Goal: Task Accomplishment & Management: Complete application form

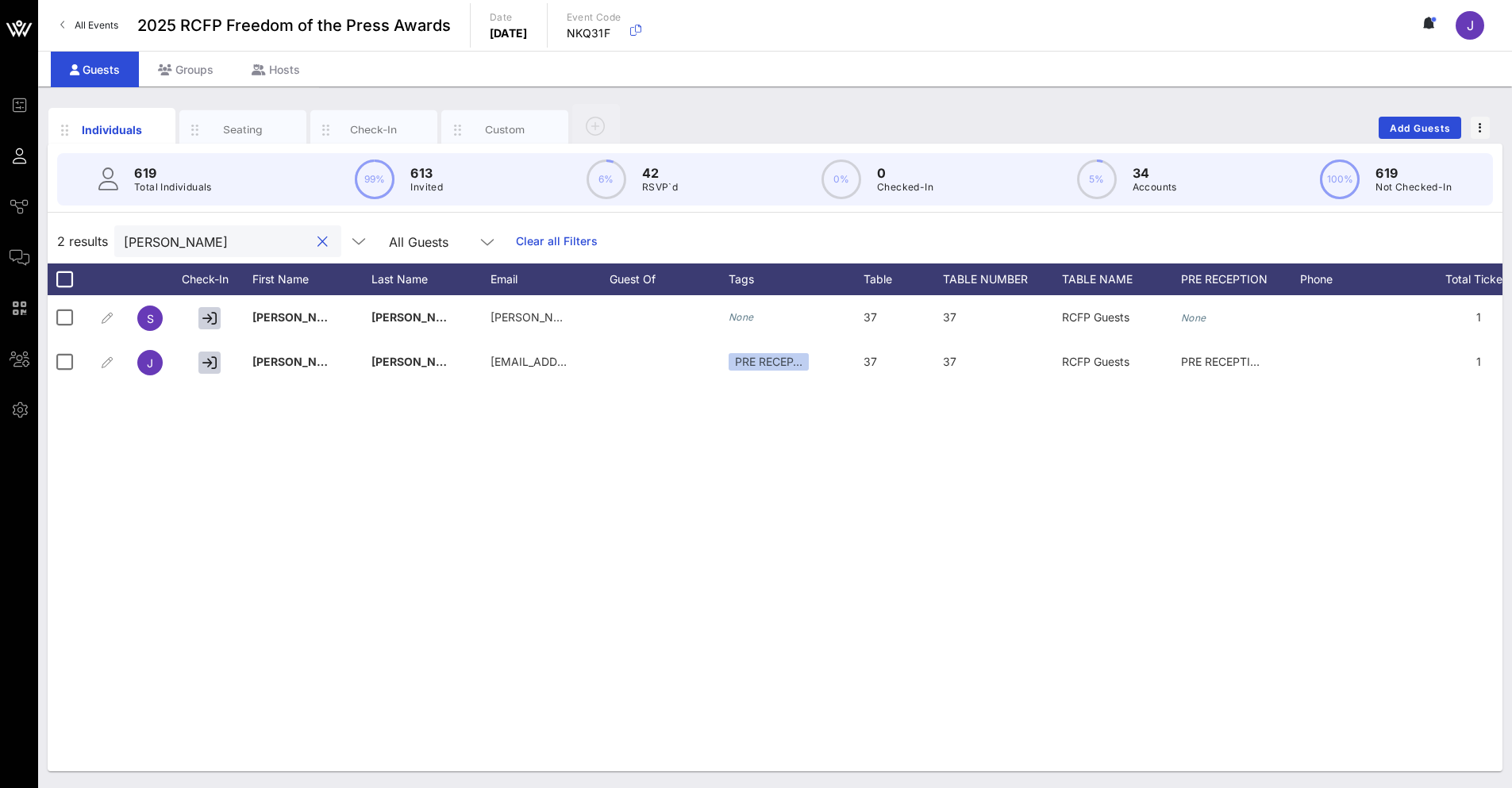
drag, startPoint x: 198, startPoint y: 240, endPoint x: 95, endPoint y: 224, distance: 104.2
click at [98, 243] on div "2 results [PERSON_NAME] All Guests Clear all Filters" at bounding box center [775, 241] width 1455 height 45
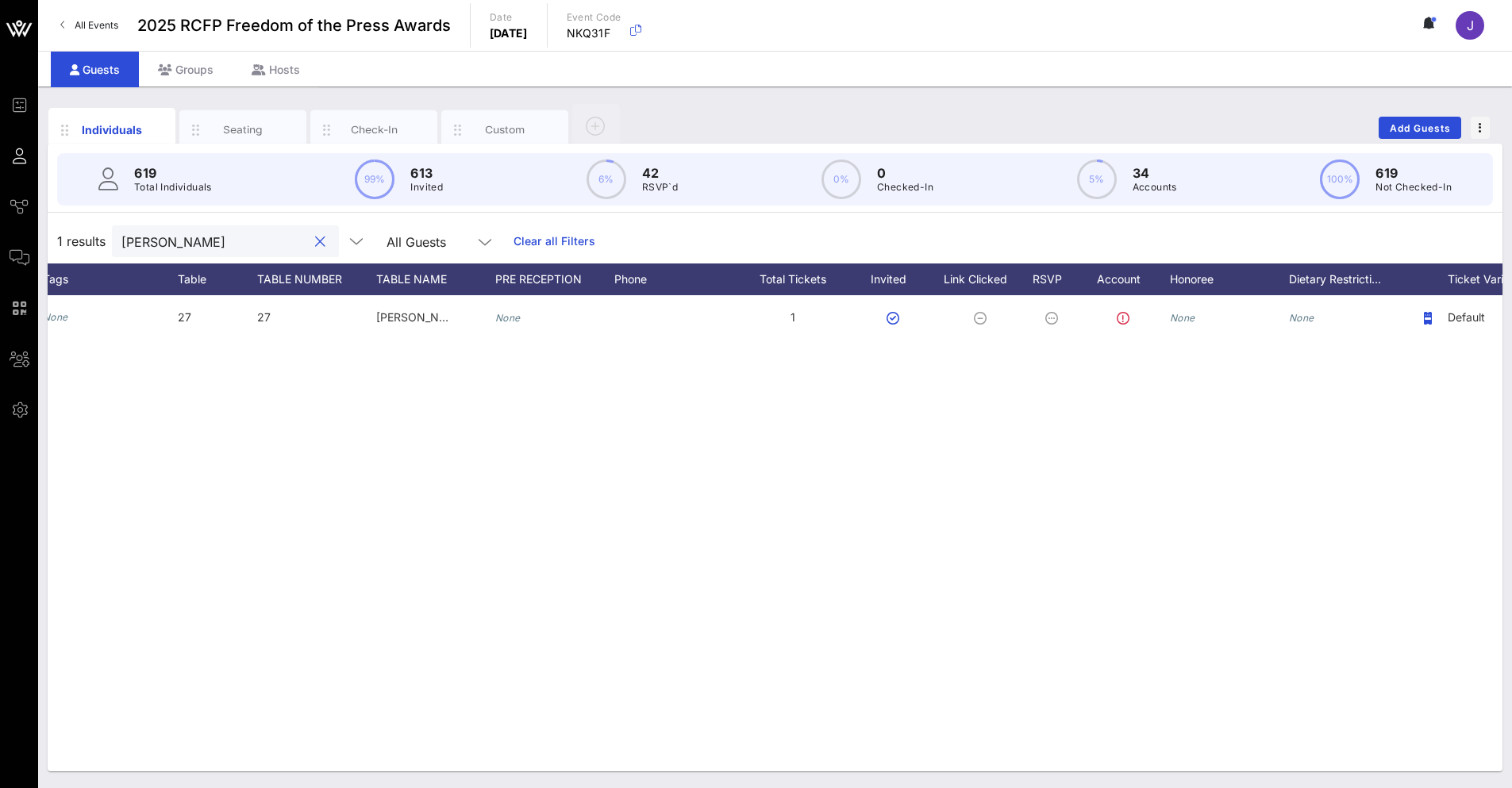
scroll to position [0, 790]
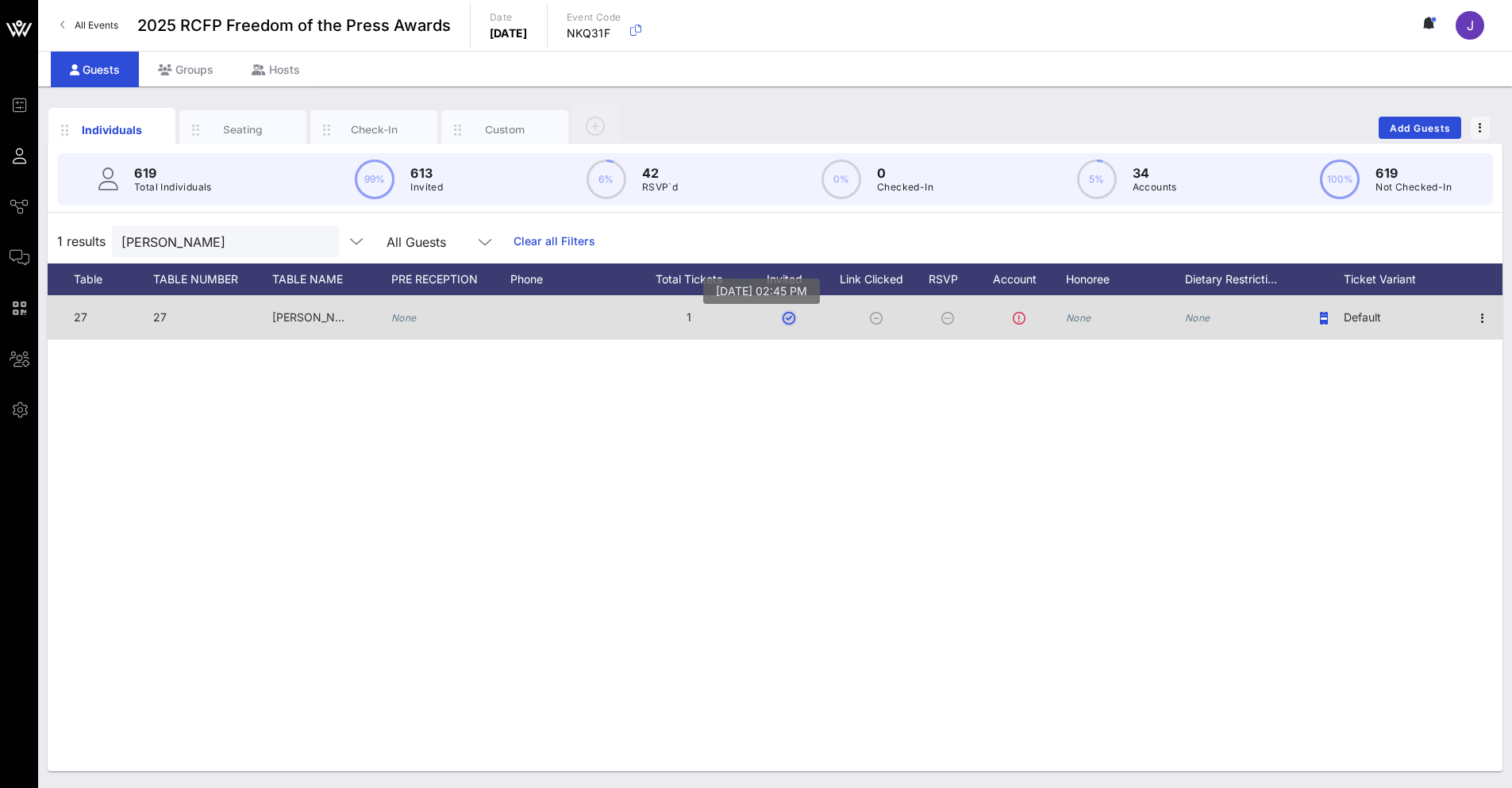
click at [790, 317] on button "button" at bounding box center [789, 318] width 13 height 13
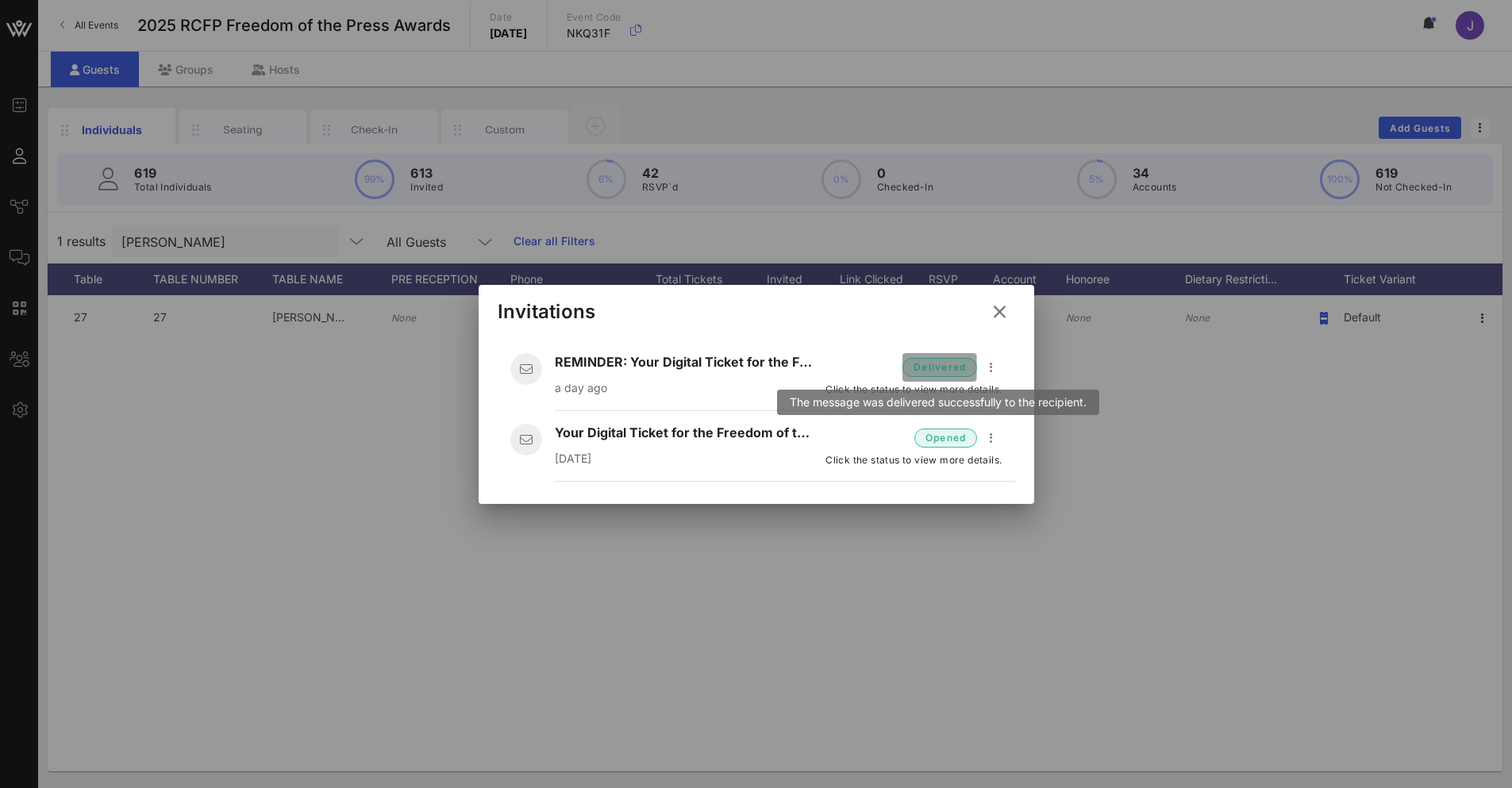
click at [949, 368] on span "delivered" at bounding box center [939, 368] width 54 height 16
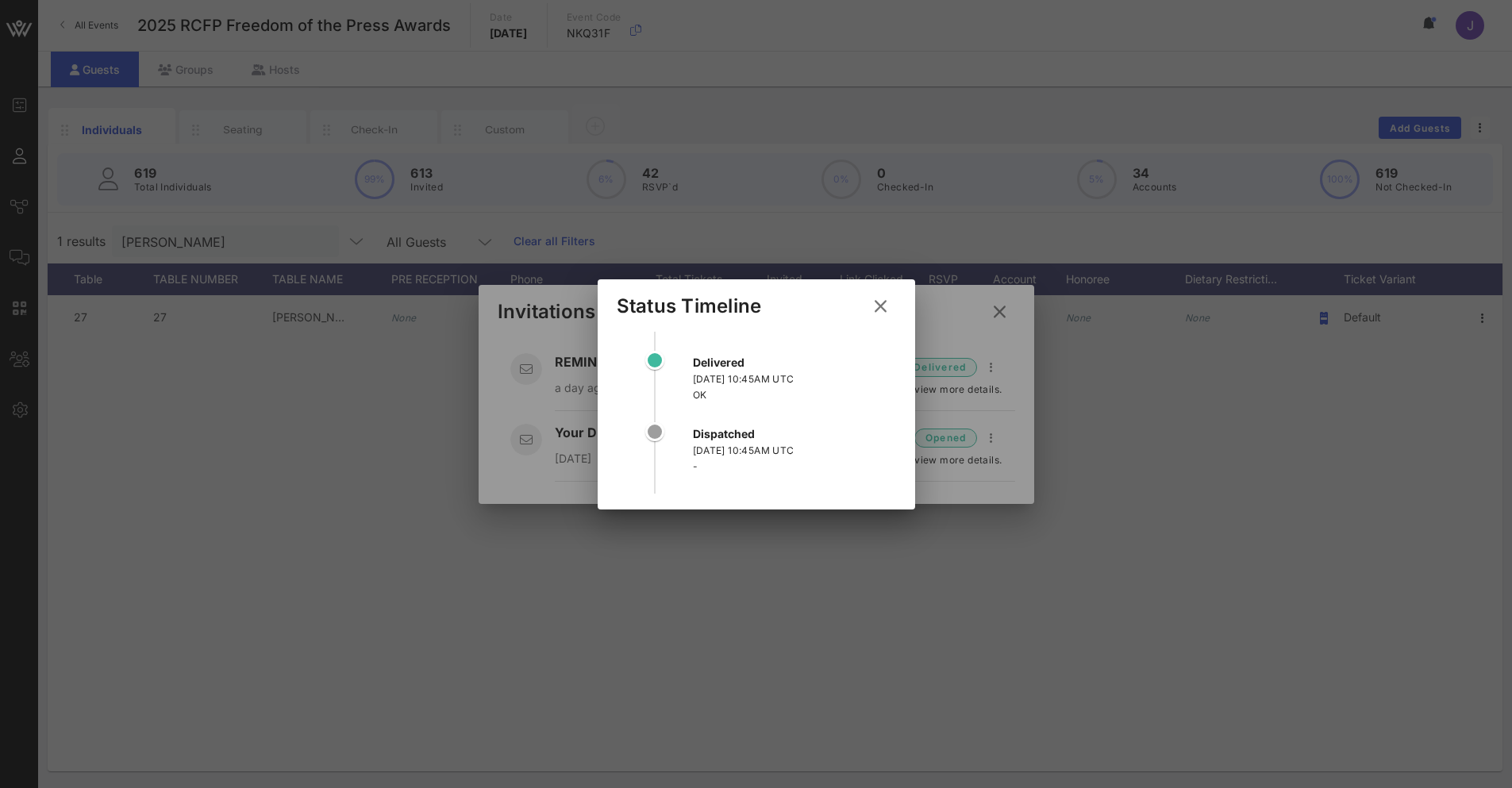
click at [878, 301] on icon at bounding box center [880, 305] width 25 height 23
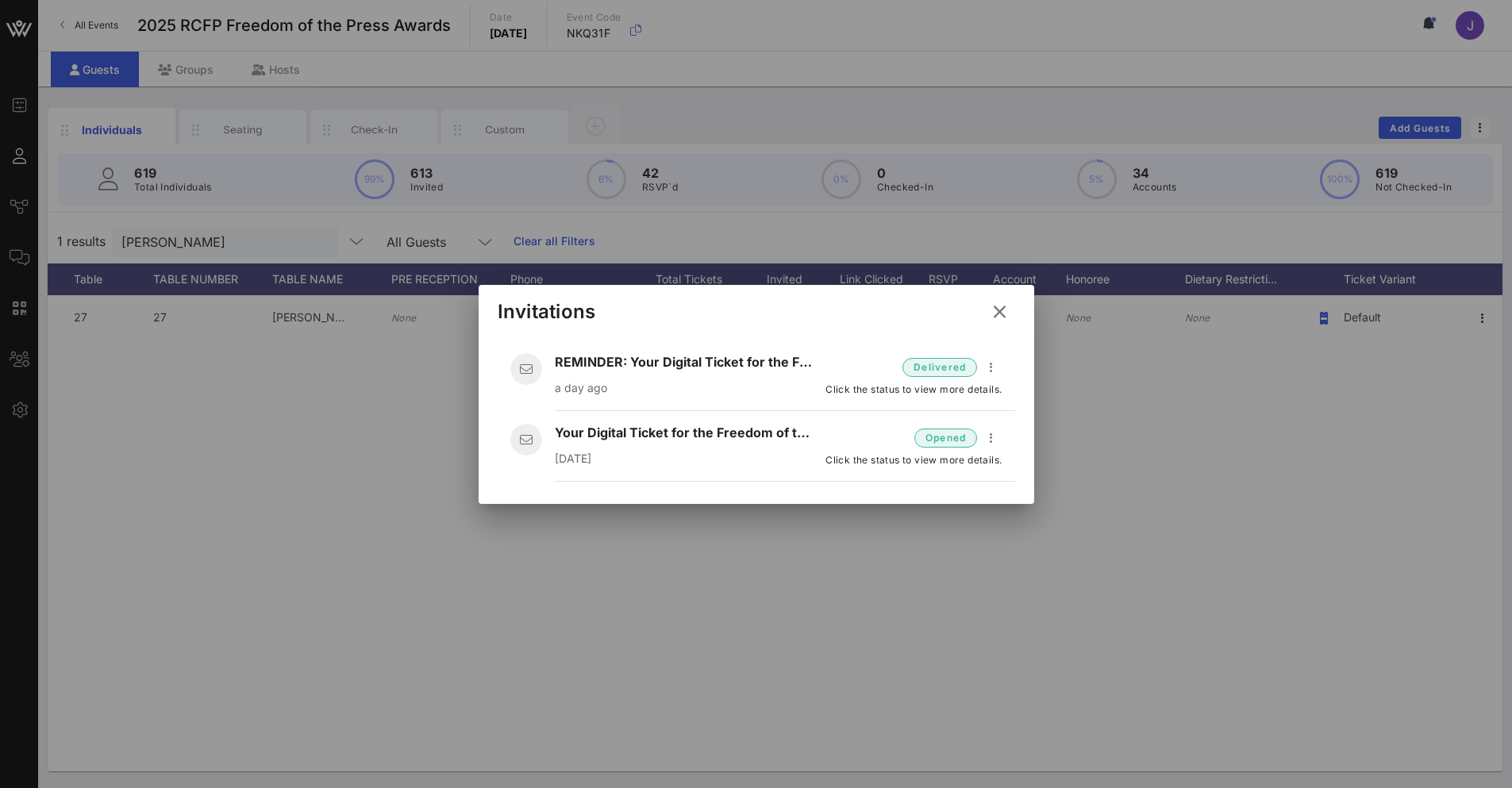
click at [1329, 317] on div at bounding box center [756, 394] width 1512 height 788
click at [997, 309] on icon at bounding box center [999, 311] width 23 height 22
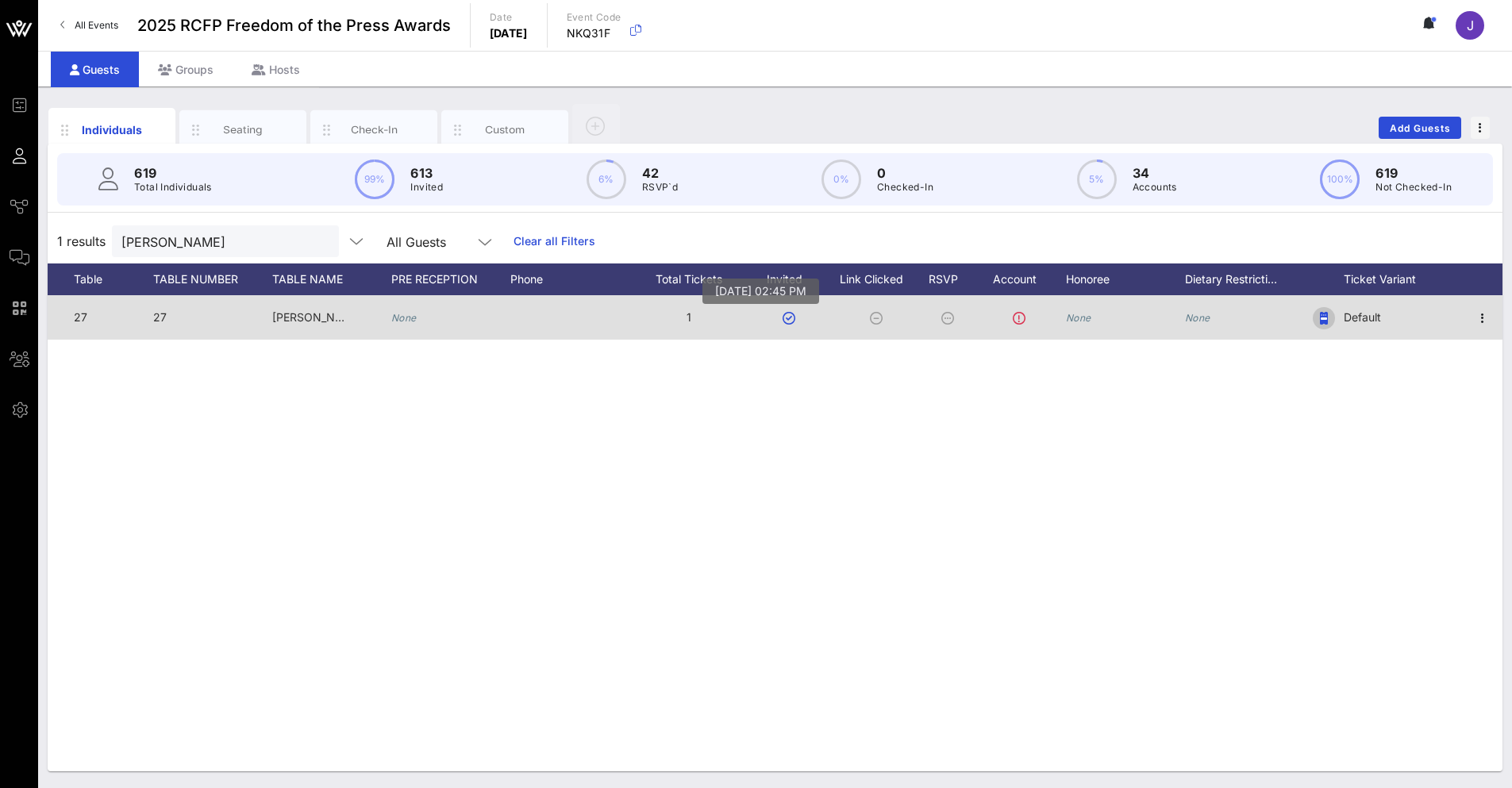
click at [1328, 314] on icon "button" at bounding box center [1324, 318] width 8 height 13
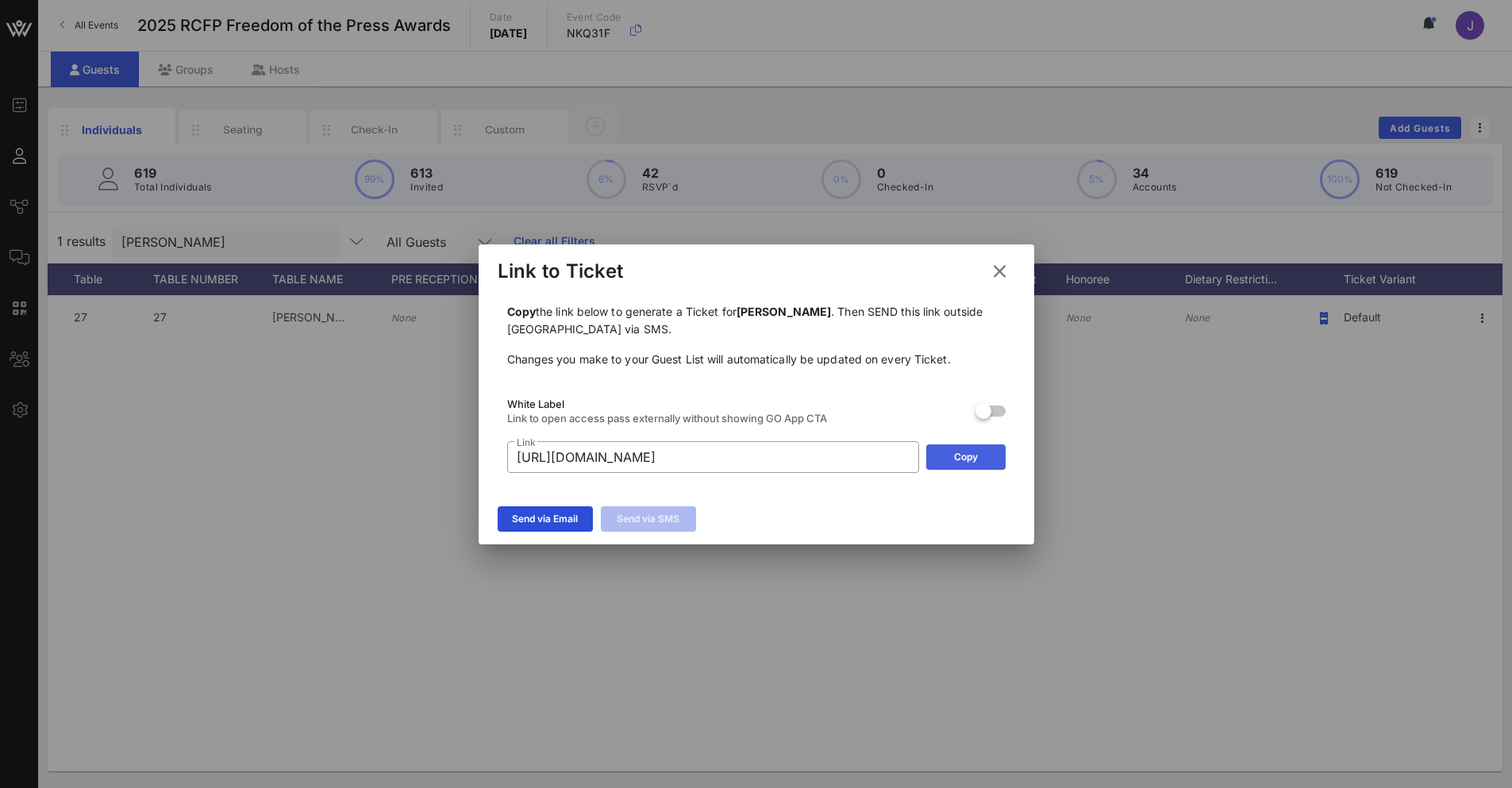
click at [950, 459] on button "Copy" at bounding box center [965, 457] width 79 height 26
click at [1004, 271] on icon at bounding box center [1000, 272] width 22 height 19
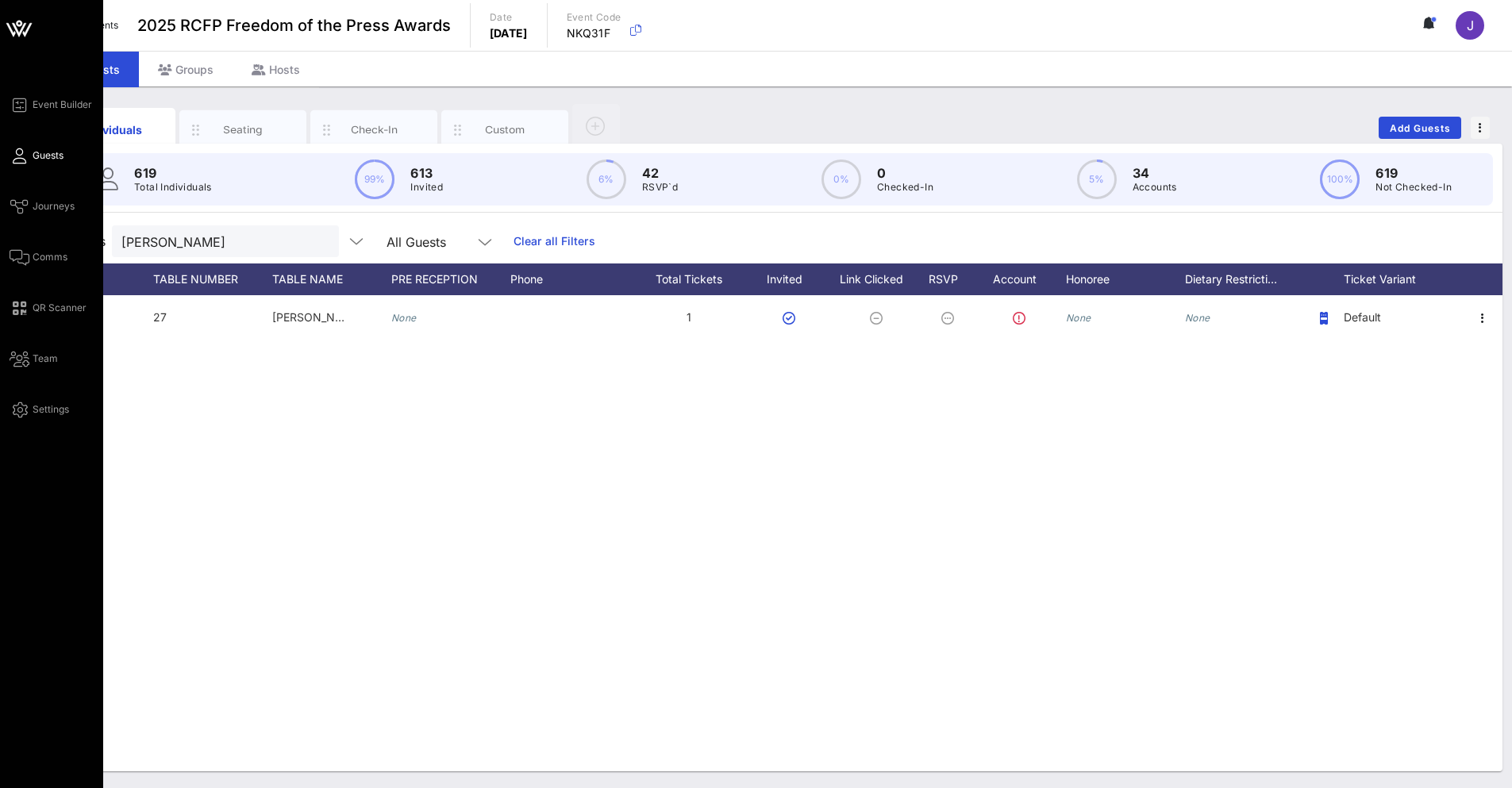
click at [18, 671] on div "Event Builder Guests Journeys Comms QR Scanner Team Settings" at bounding box center [51, 394] width 103 height 788
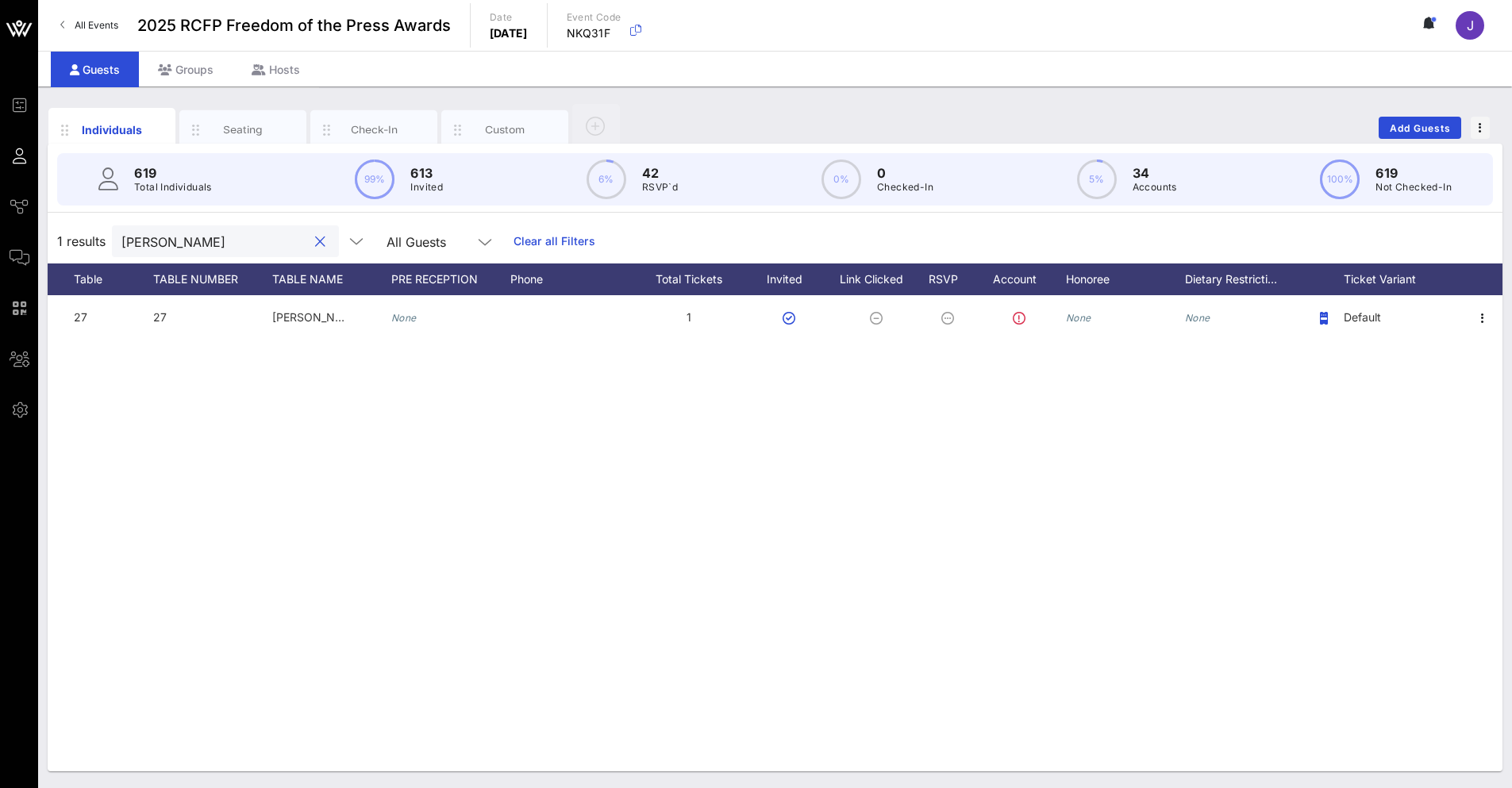
drag, startPoint x: 193, startPoint y: 241, endPoint x: 90, endPoint y: 233, distance: 103.3
click at [90, 233] on div "1 results [PERSON_NAME] ab All Guests Clear all Filters" at bounding box center [775, 241] width 1455 height 45
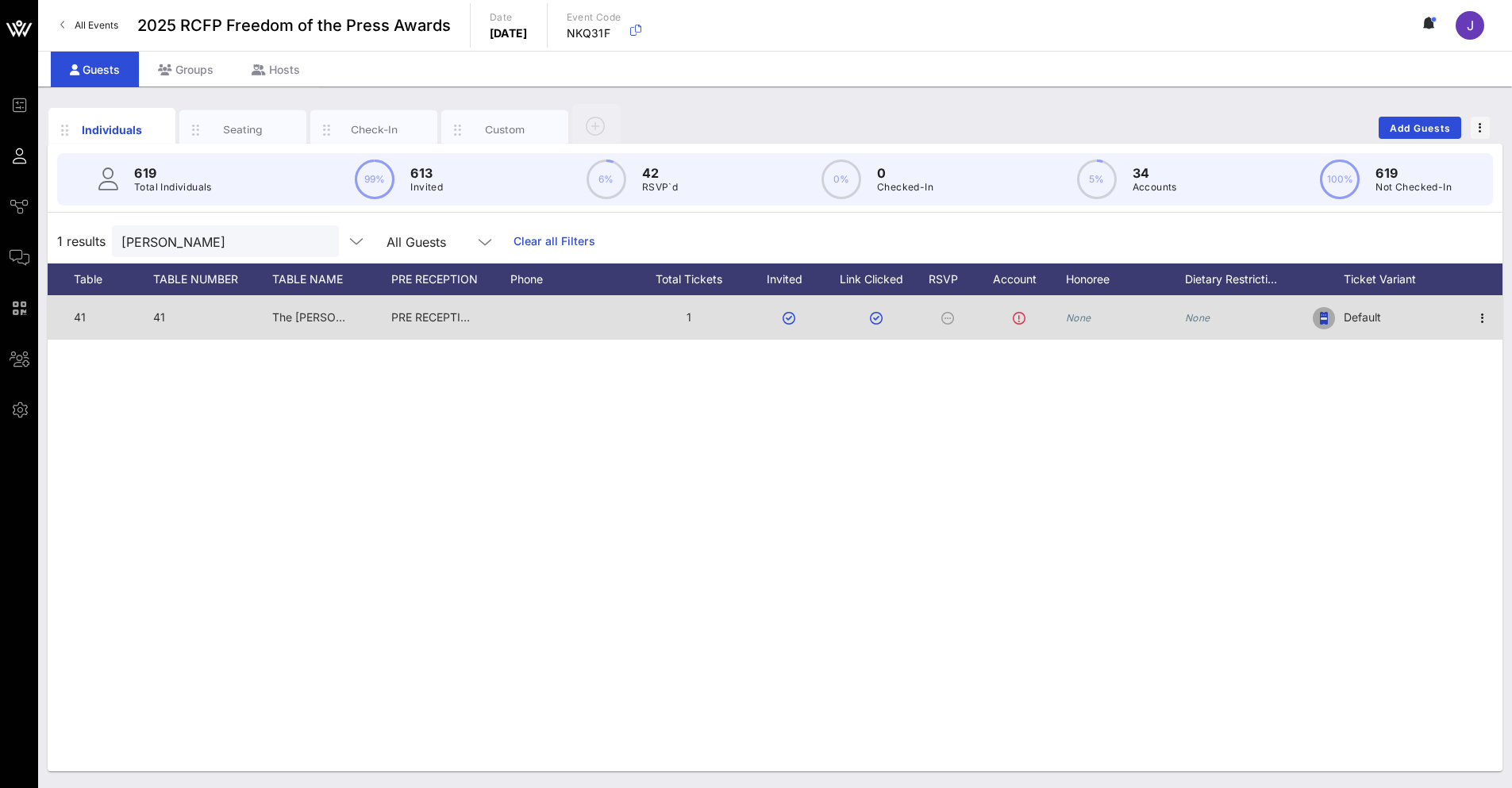
click at [1323, 316] on icon "button" at bounding box center [1324, 318] width 8 height 13
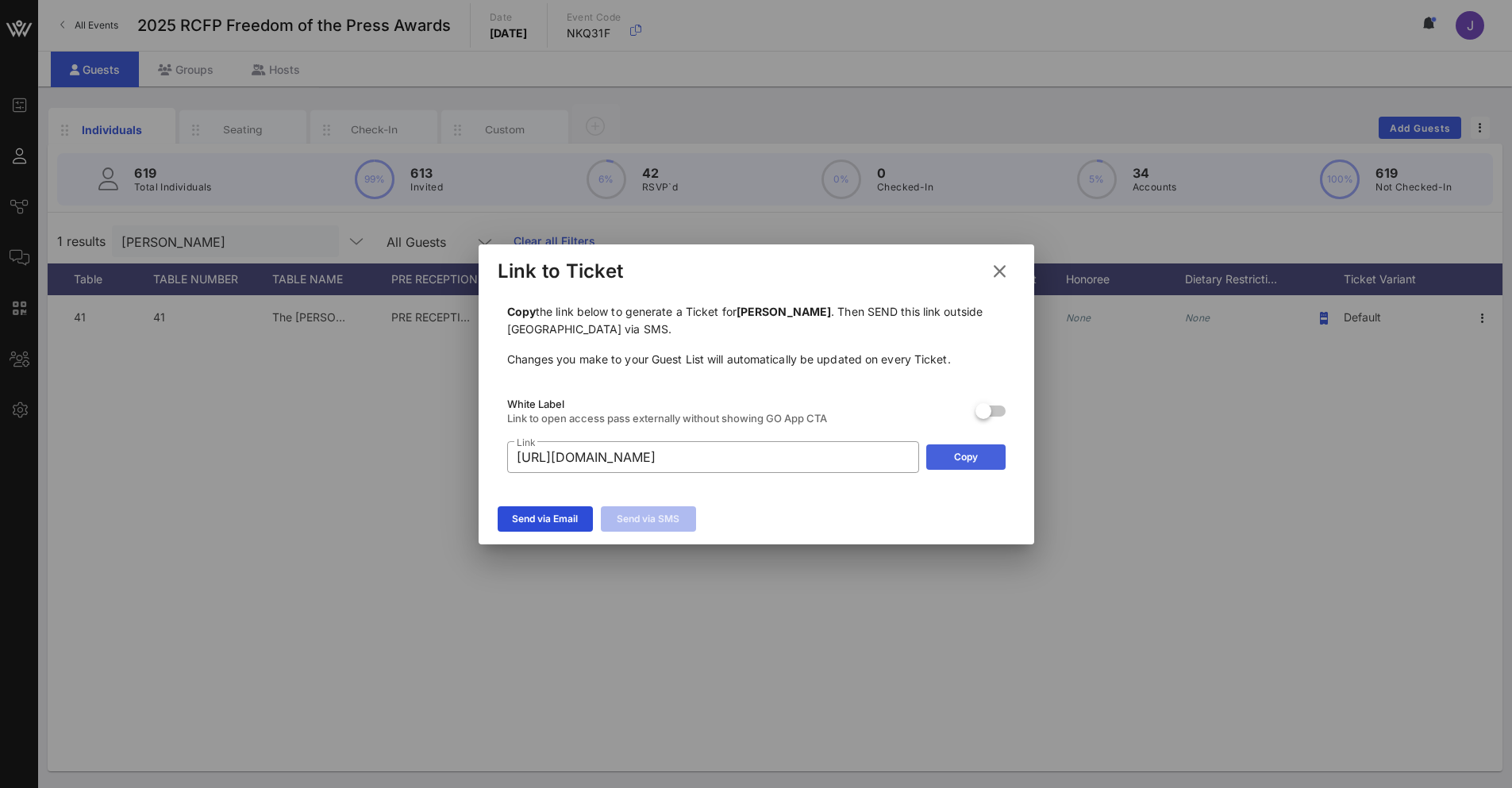
click at [964, 462] on icon at bounding box center [965, 456] width 14 height 13
click at [999, 276] on icon at bounding box center [1000, 271] width 22 height 20
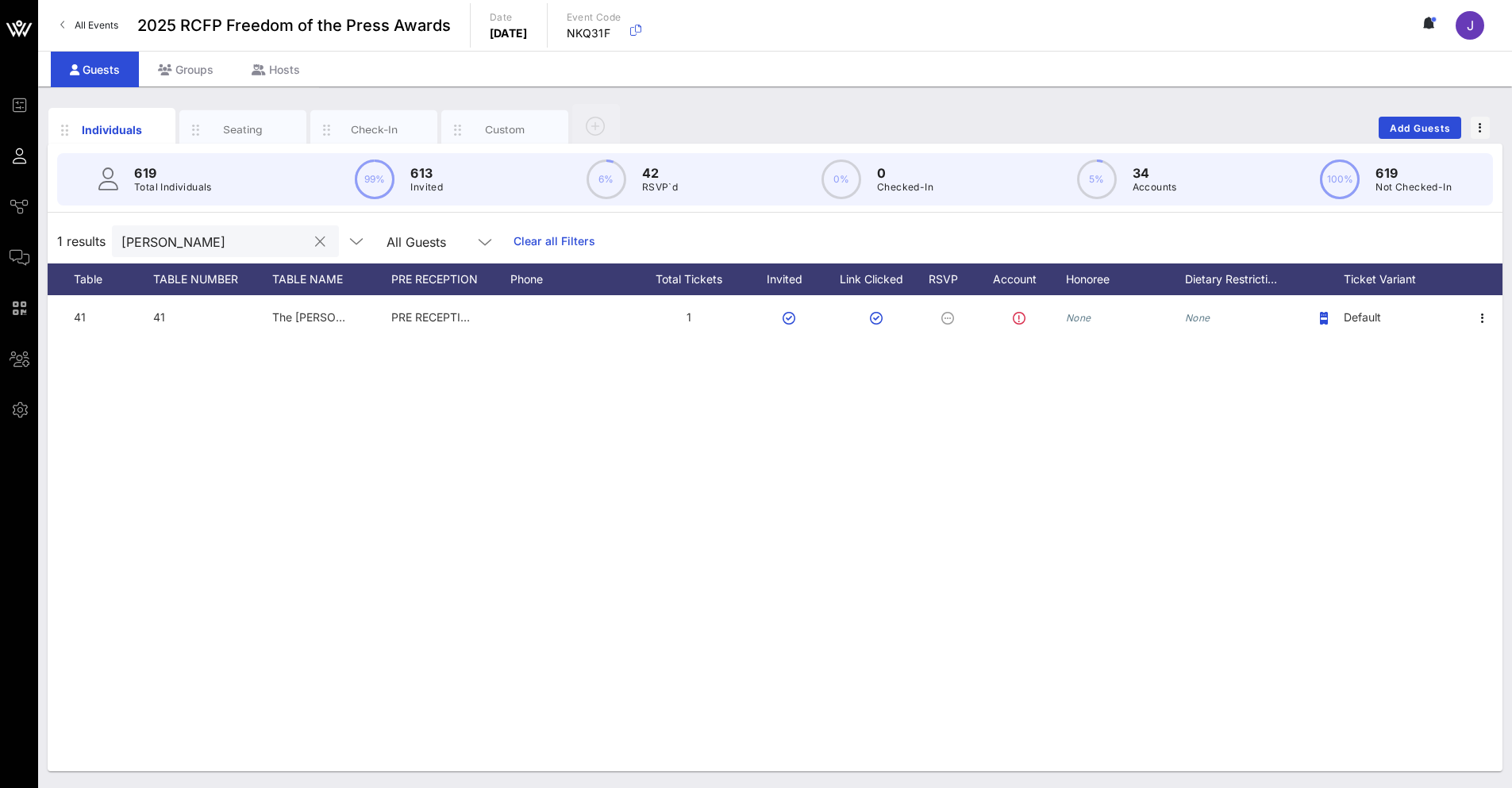
click at [186, 240] on input "[PERSON_NAME]" at bounding box center [214, 241] width 185 height 21
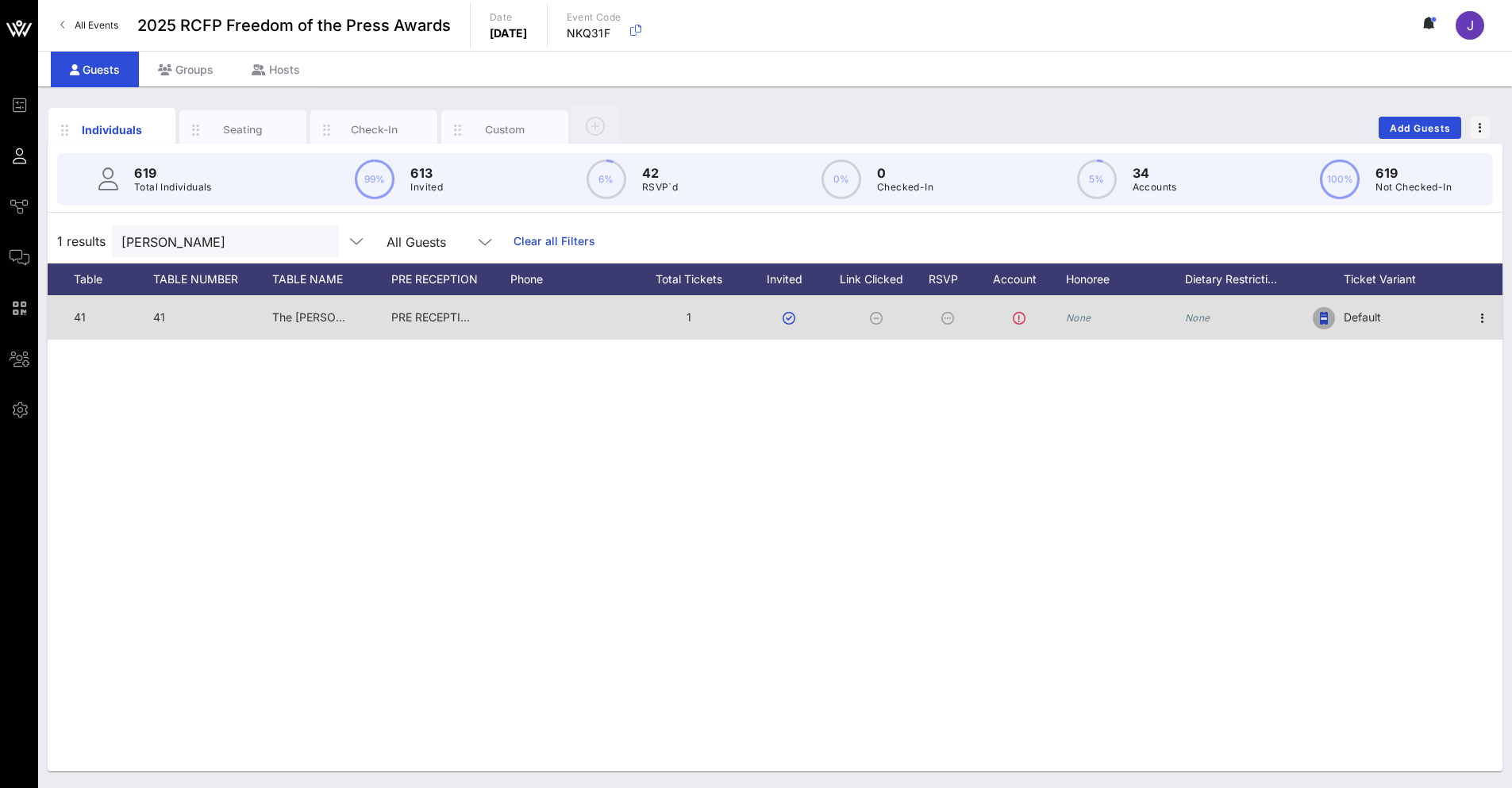
click at [1332, 319] on span "button" at bounding box center [1324, 318] width 22 height 13
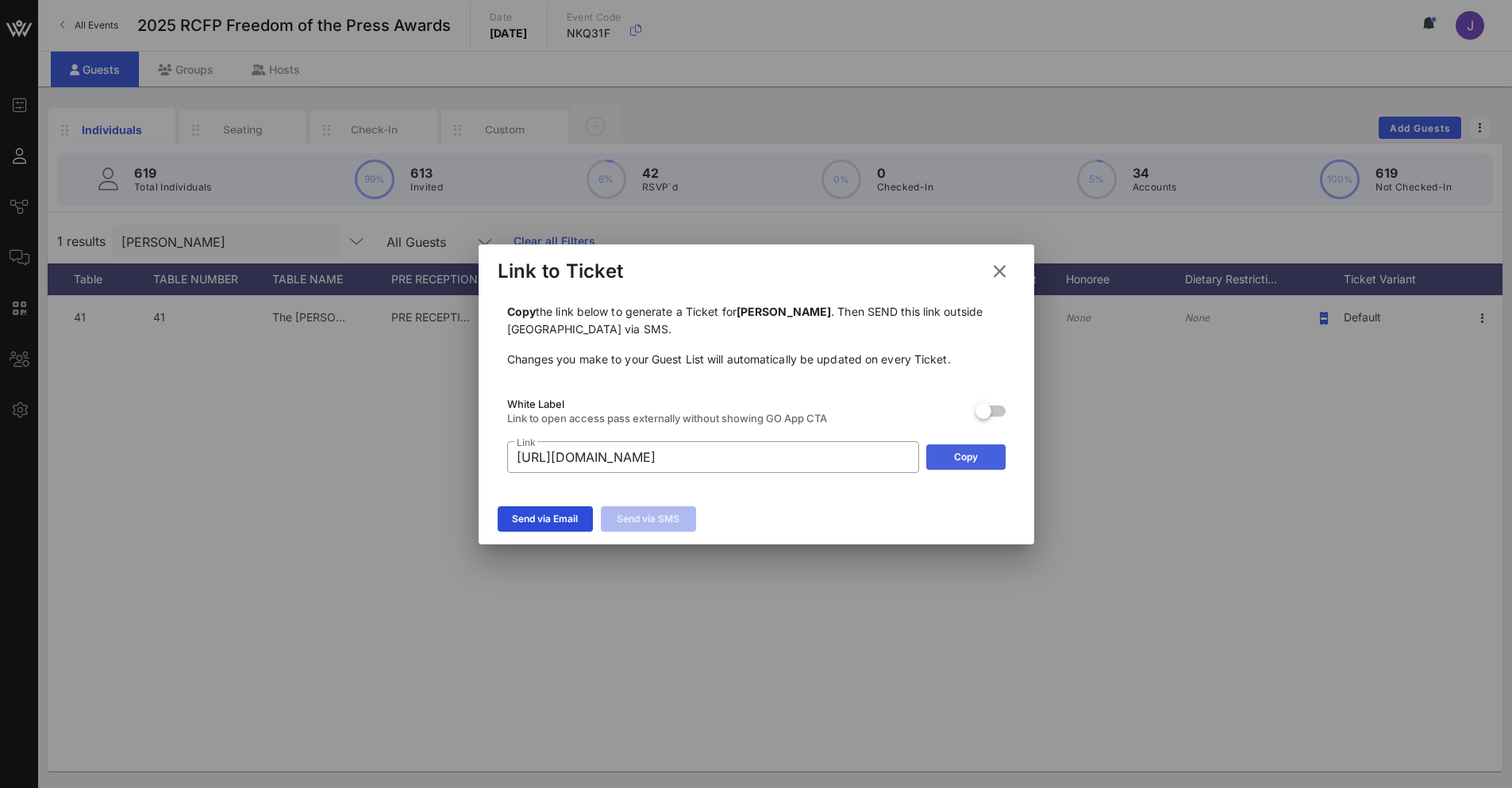
drag, startPoint x: 996, startPoint y: 458, endPoint x: 961, endPoint y: 460, distance: 35.1
click at [995, 458] on button "Copy" at bounding box center [965, 457] width 79 height 26
click at [999, 263] on icon at bounding box center [999, 271] width 25 height 23
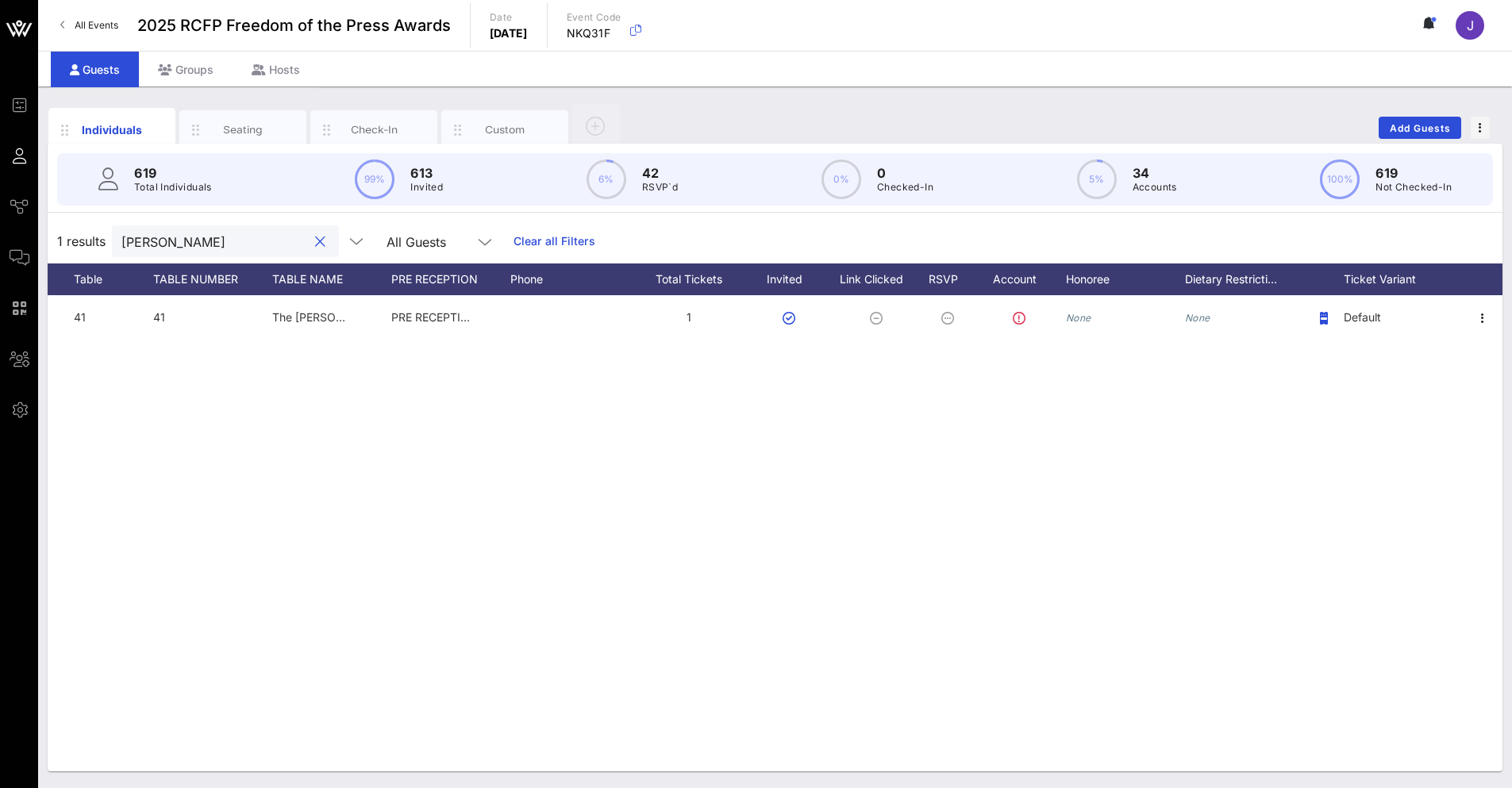
click at [189, 246] on input "[PERSON_NAME]" at bounding box center [214, 241] width 185 height 21
type input "[PERSON_NAME]"
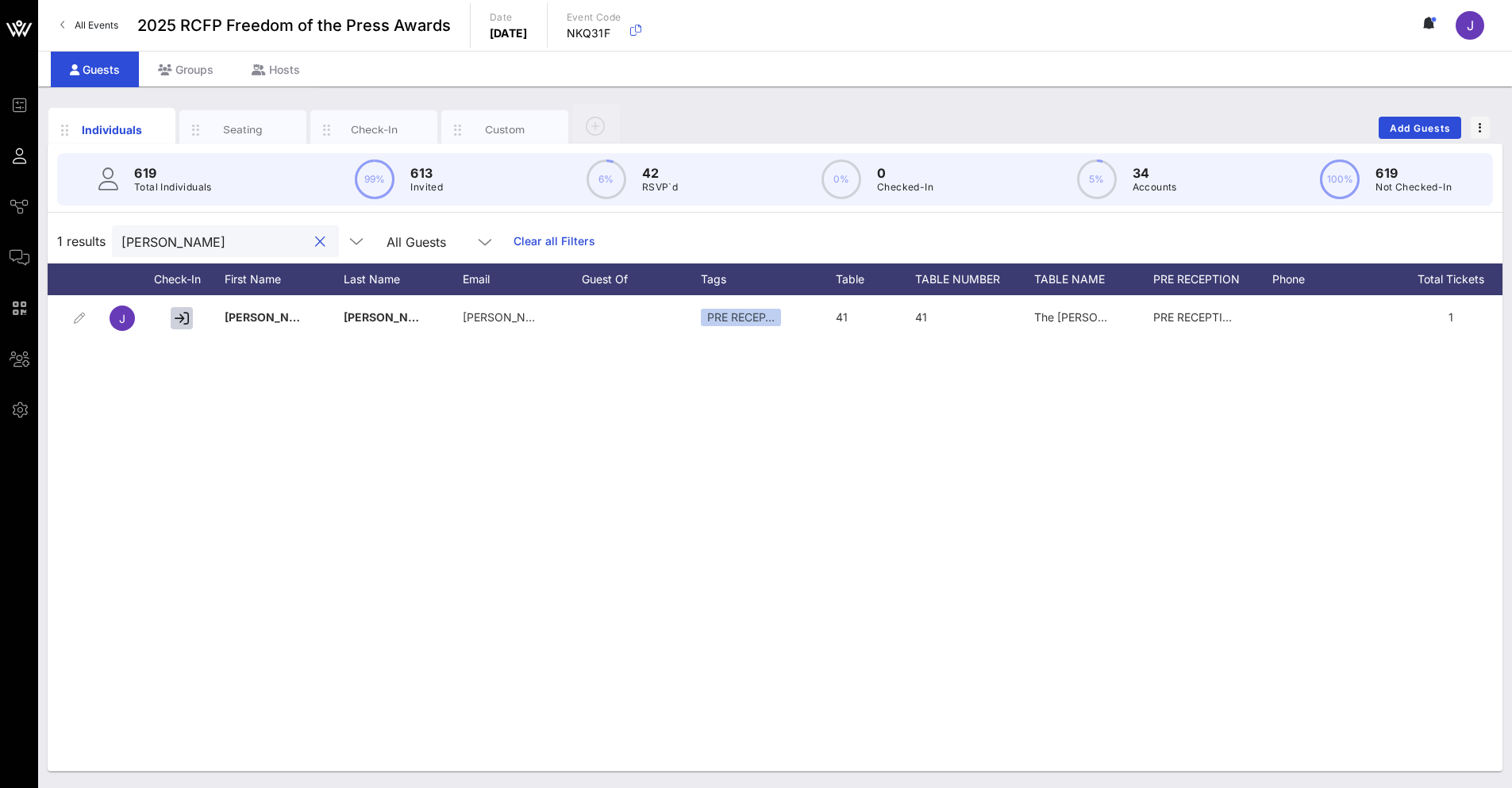
scroll to position [0, 0]
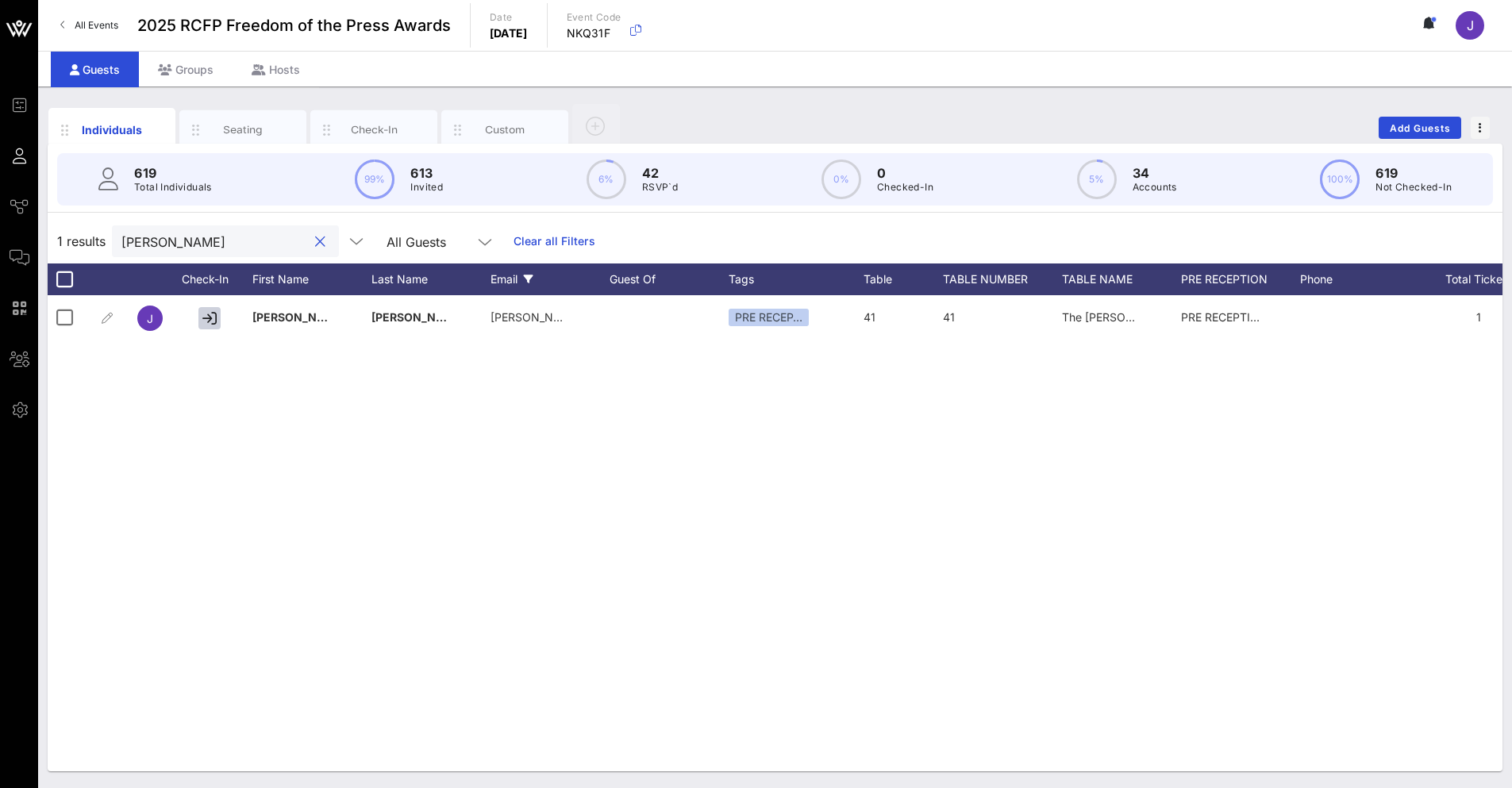
click at [509, 292] on div "Email" at bounding box center [550, 280] width 119 height 32
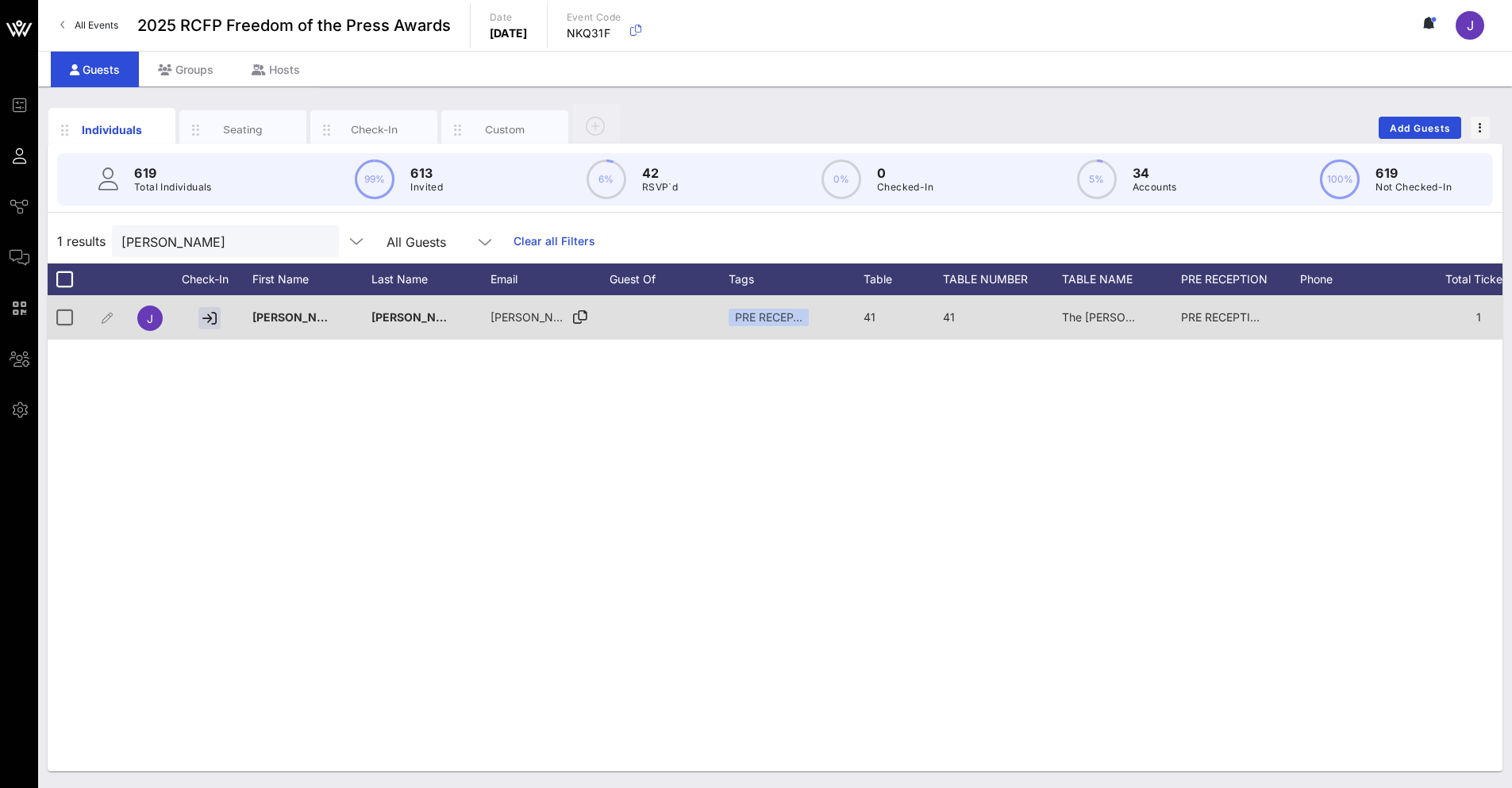
click at [527, 319] on span "[PERSON_NAME][EMAIL_ADDRESS][DOMAIN_NAME]" at bounding box center [632, 316] width 283 height 14
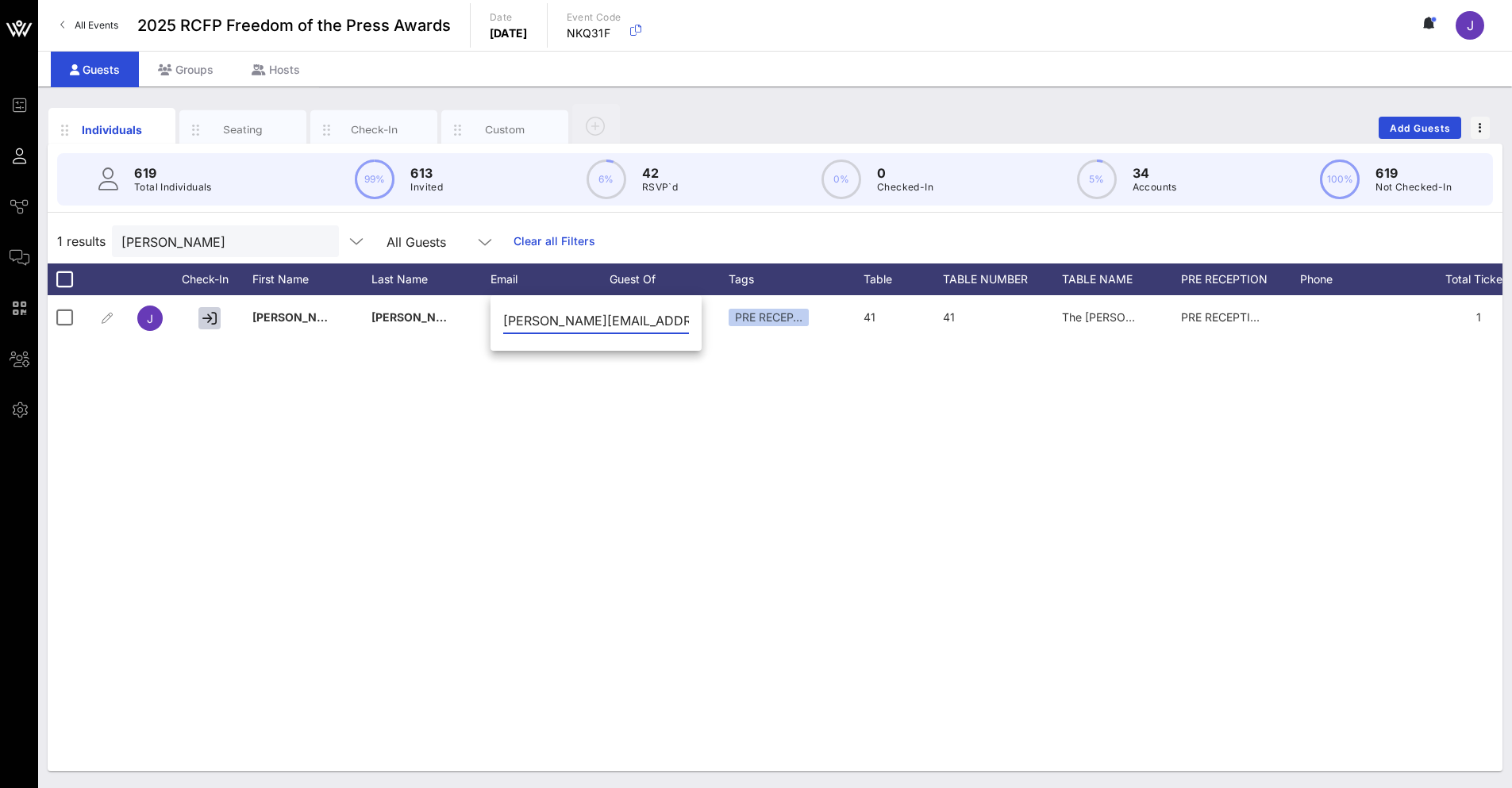
click at [533, 318] on input "[PERSON_NAME][EMAIL_ADDRESS][DOMAIN_NAME]" at bounding box center [596, 320] width 185 height 26
paste input "text"
type input "[PERSON_NAME][EMAIL_ADDRESS][PERSON_NAME][DOMAIN_NAME]"
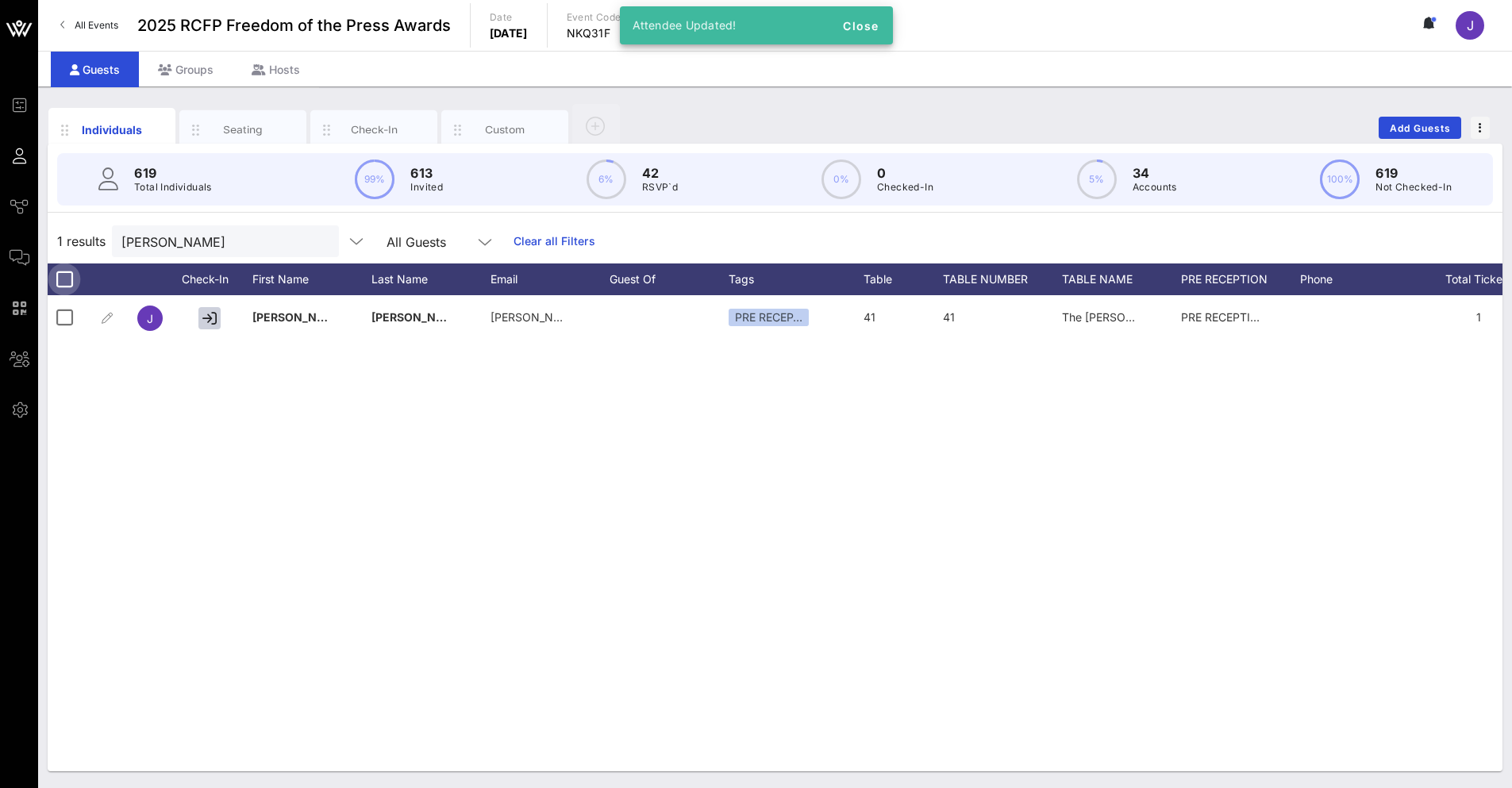
click at [63, 279] on div at bounding box center [65, 280] width 27 height 27
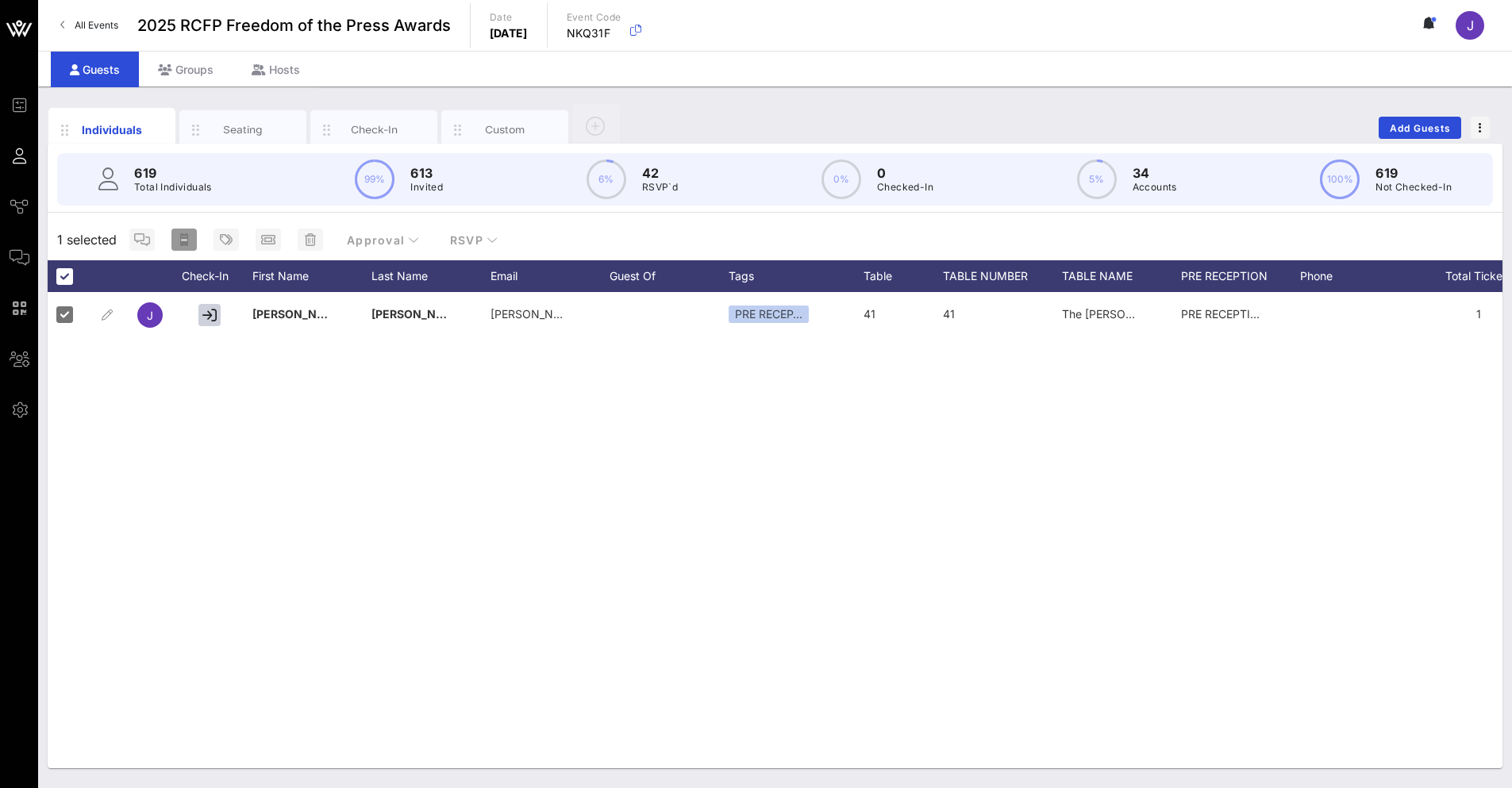
click at [190, 245] on span "button" at bounding box center [185, 240] width 26 height 13
type input "{{ticket_type}} for {{[URL][DOMAIN_NAME]}}"
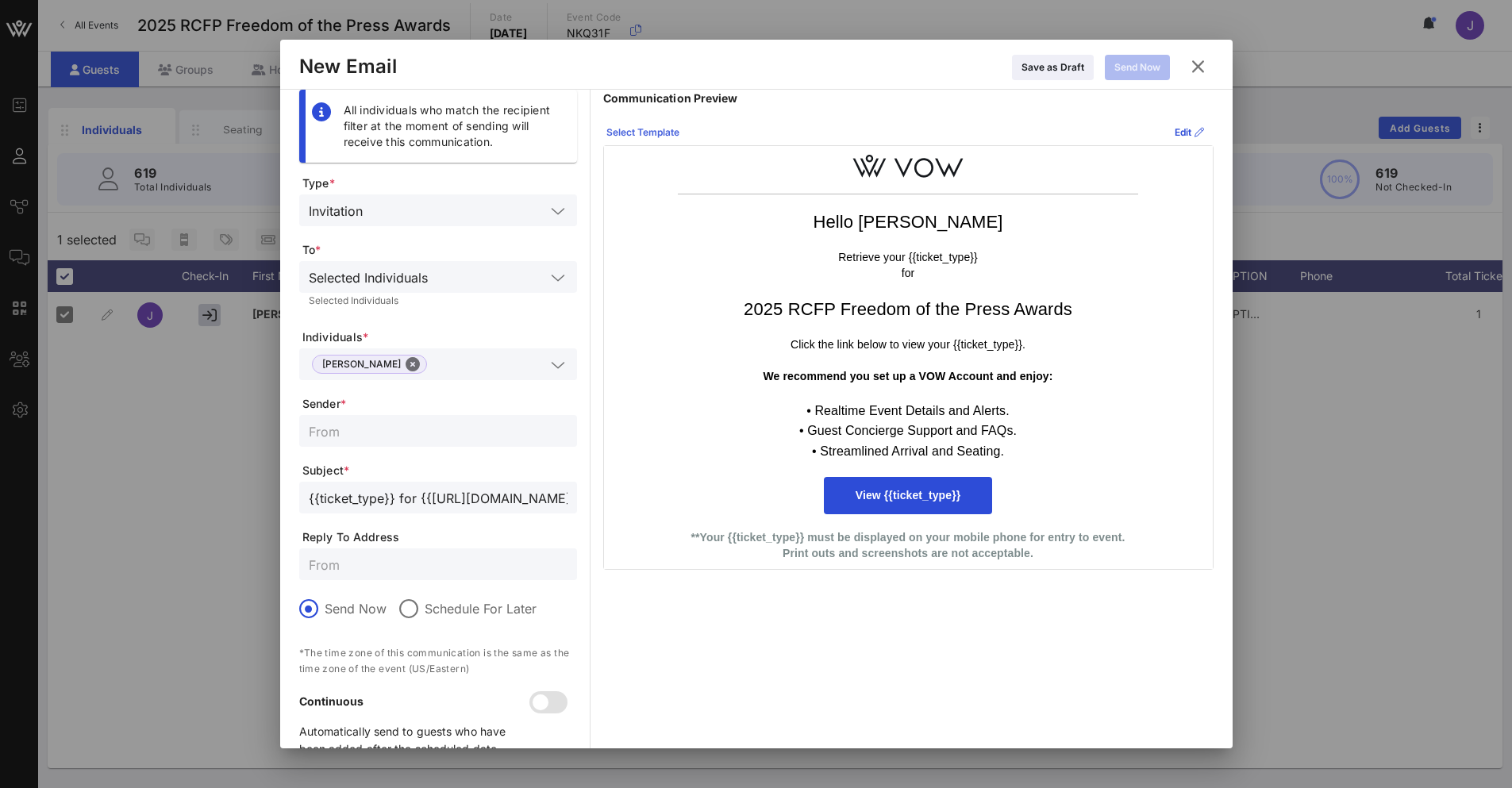
click at [631, 128] on div "Select Template" at bounding box center [643, 133] width 73 height 16
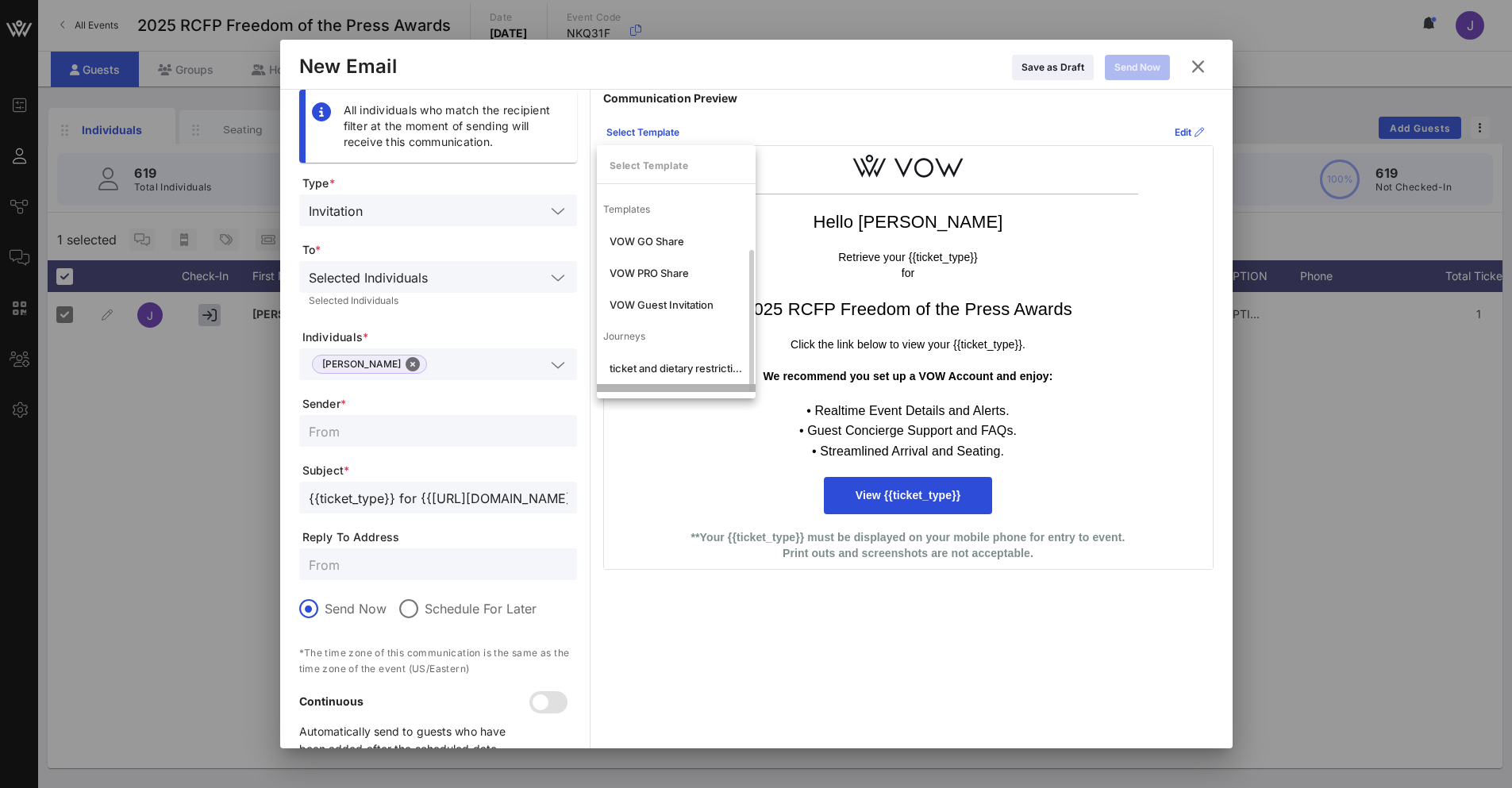
click at [666, 394] on div "VIP- ticket and dietary restrictions" at bounding box center [676, 400] width 133 height 13
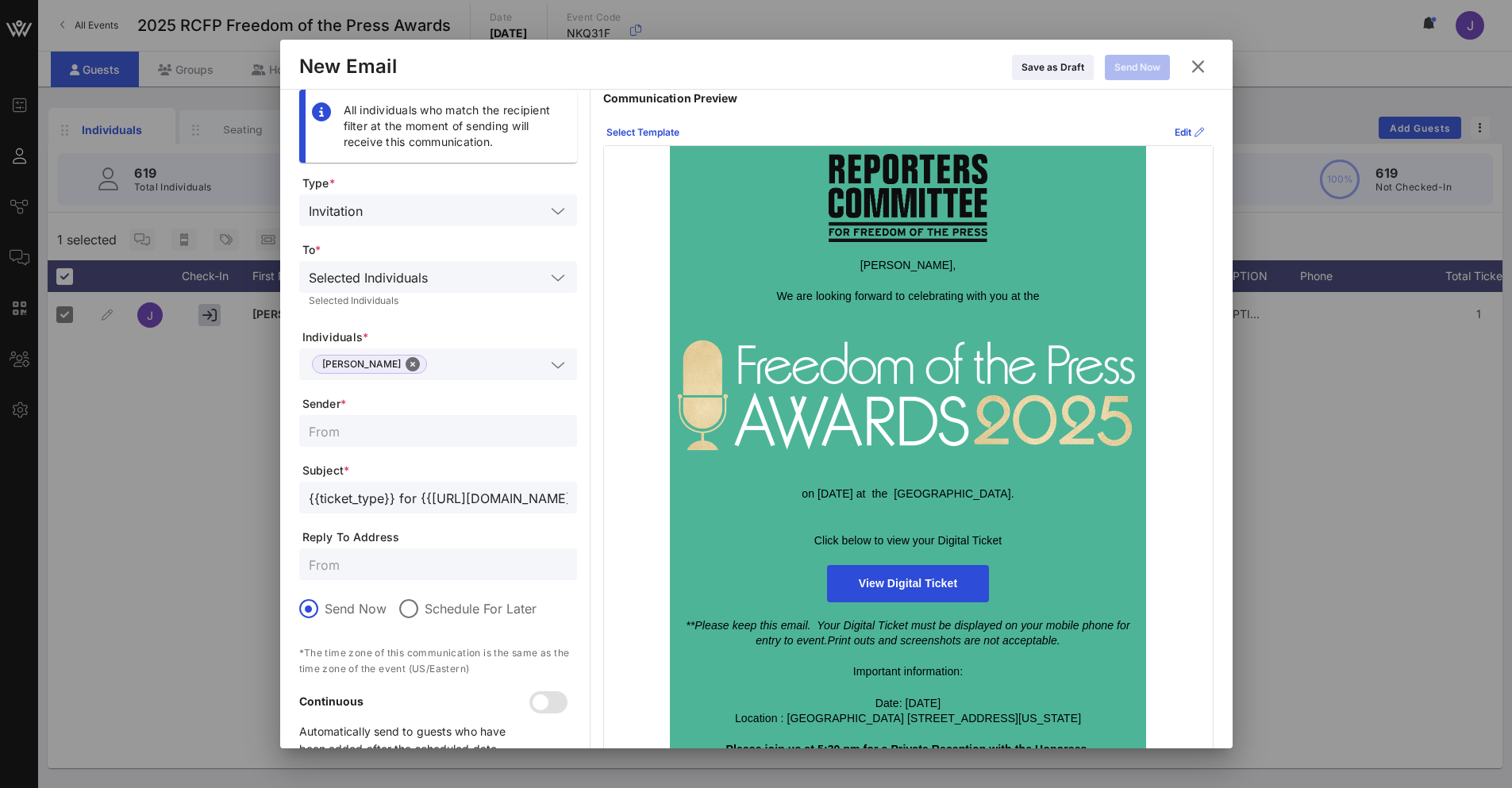
click at [333, 440] on input "text" at bounding box center [438, 431] width 259 height 21
type input "Reporters Committee for Freedom of the Press"
click at [340, 571] on input "text" at bounding box center [438, 564] width 259 height 21
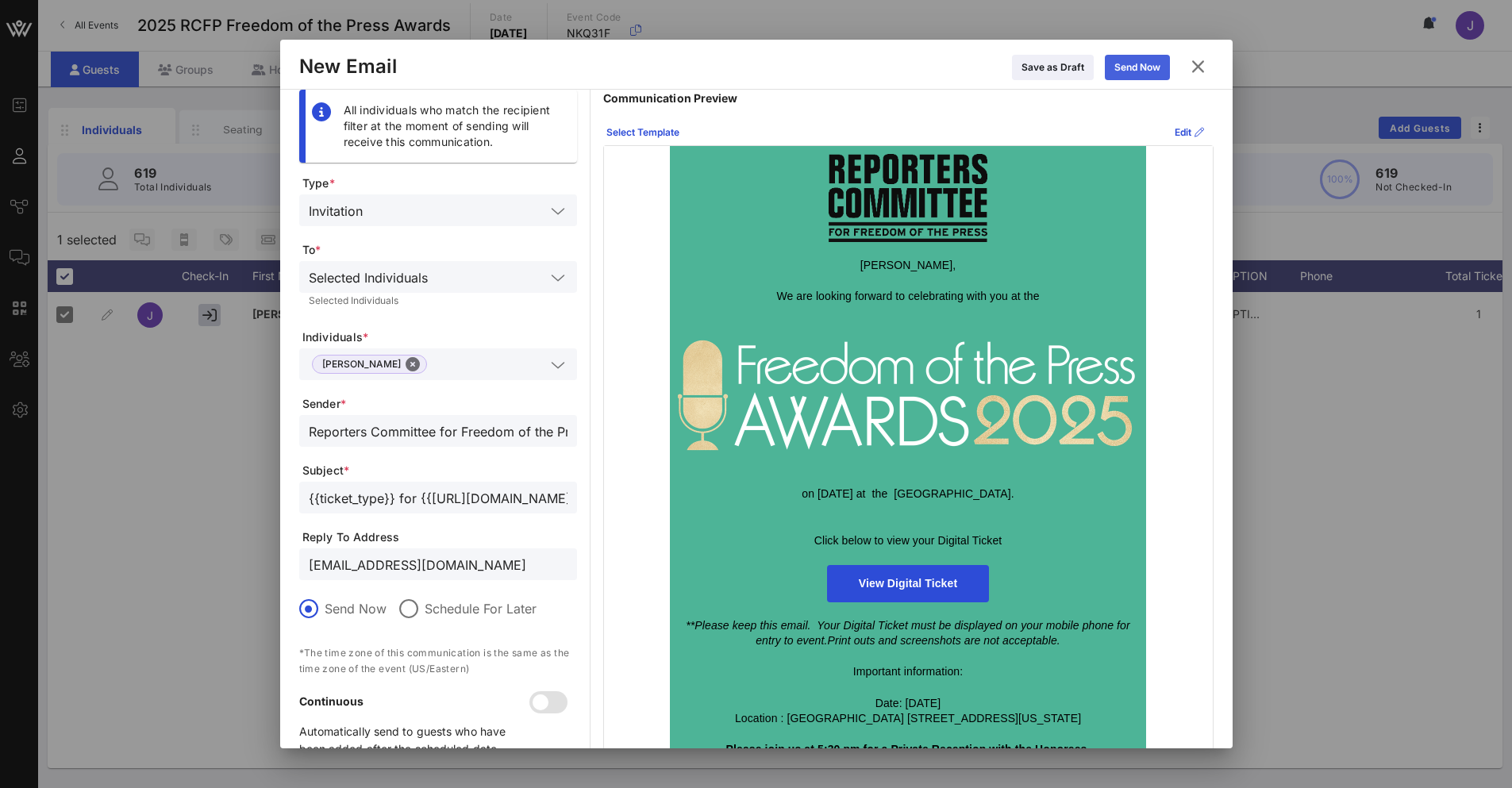
type input "[EMAIL_ADDRESS][DOMAIN_NAME]"
click at [1145, 73] on div "Send Now" at bounding box center [1137, 67] width 46 height 16
